Goal: Information Seeking & Learning: Learn about a topic

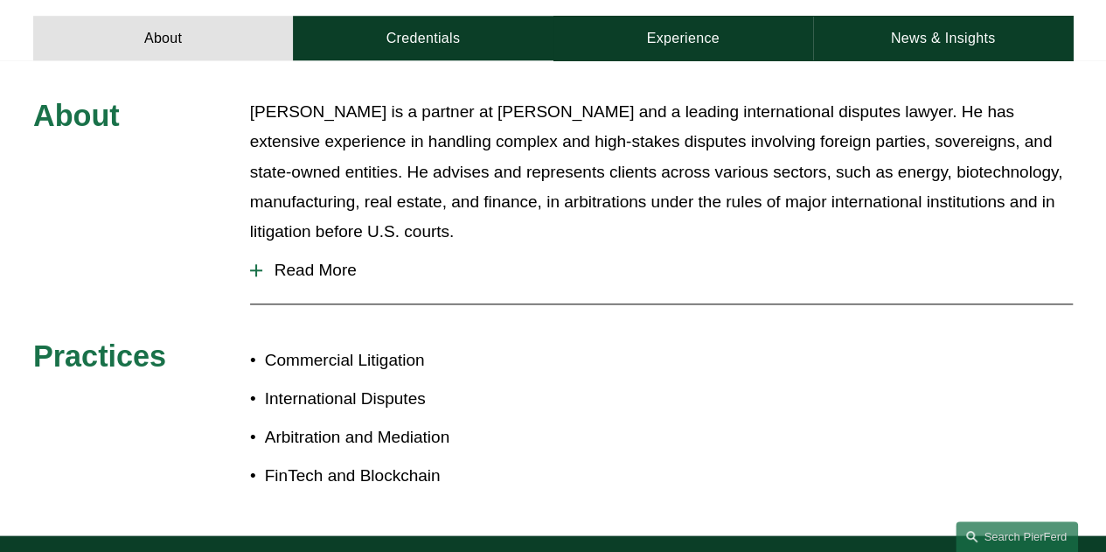
scroll to position [612, 0]
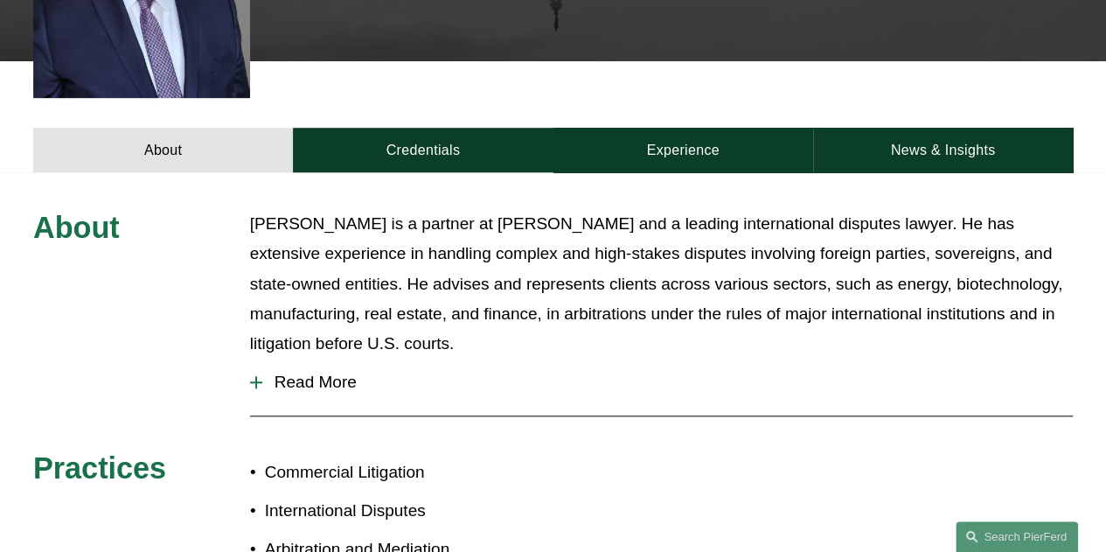
click at [327, 372] on span "Read More" at bounding box center [667, 381] width 811 height 19
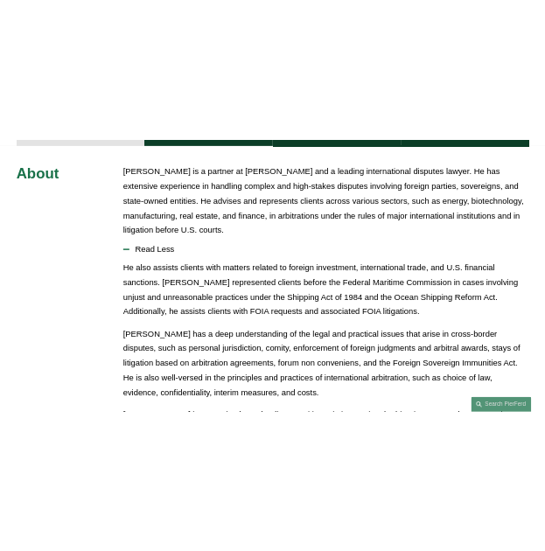
scroll to position [699, 0]
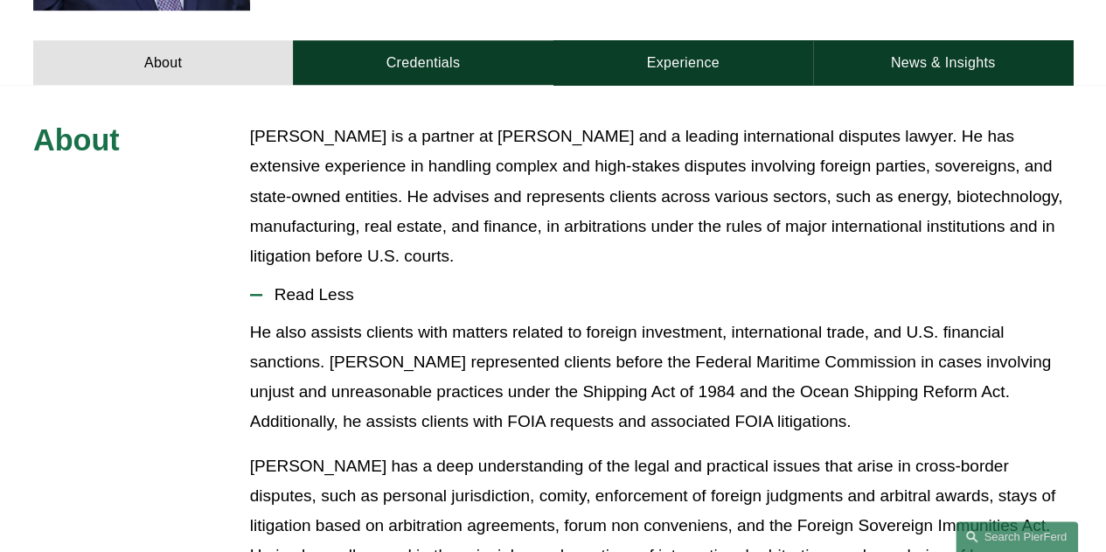
click at [785, 451] on p "[PERSON_NAME] has a deep understanding of the legal and practical issues that a…" at bounding box center [661, 526] width 823 height 150
drag, startPoint x: 821, startPoint y: 436, endPoint x: 980, endPoint y: 438, distance: 159.1
click at [980, 451] on p "[PERSON_NAME] has a deep understanding of the legal and practical issues that a…" at bounding box center [661, 526] width 823 height 150
copy p "cross-border disputes"
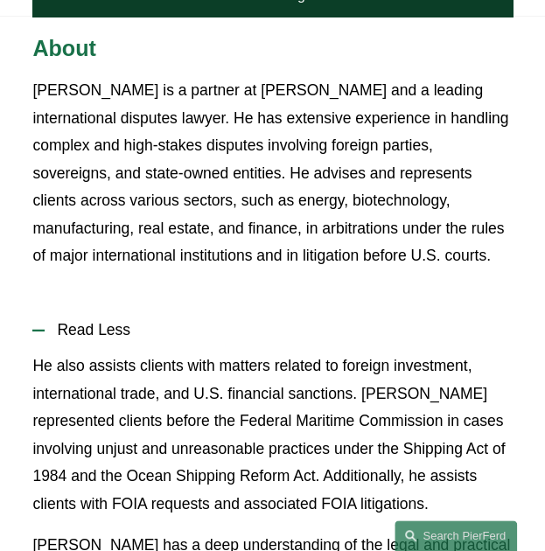
scroll to position [1137, 0]
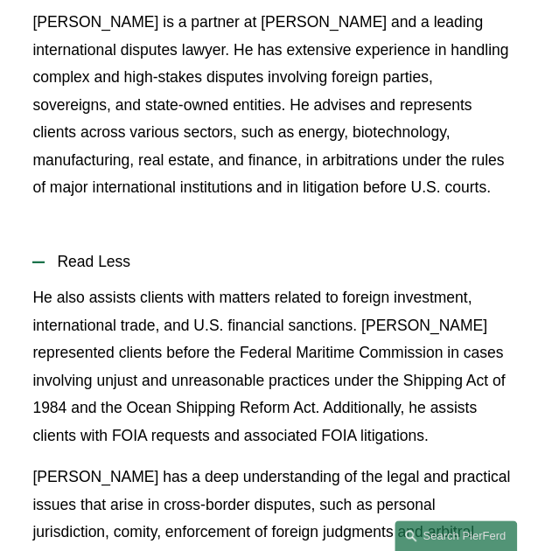
drag, startPoint x: 272, startPoint y: 115, endPoint x: 271, endPoint y: 85, distance: 29.7
click at [272, 115] on p "[PERSON_NAME] is a partner at [PERSON_NAME] and a leading international dispute…" at bounding box center [271, 105] width 479 height 193
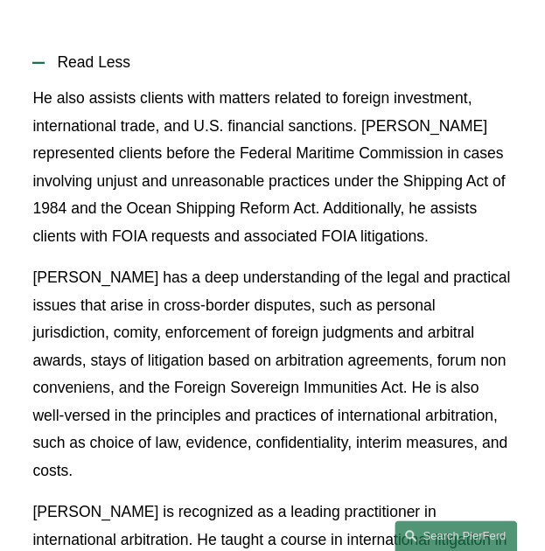
scroll to position [1311, 0]
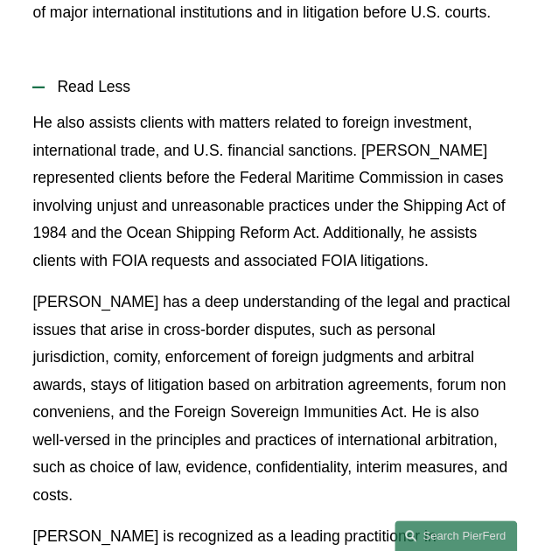
click at [306, 200] on p "He also assists clients with matters related to foreign investment, internation…" at bounding box center [271, 191] width 479 height 165
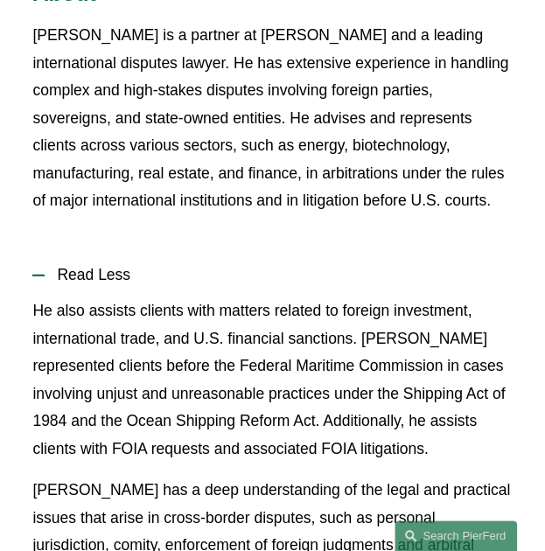
scroll to position [962, 0]
